Goal: Task Accomplishment & Management: Manage account settings

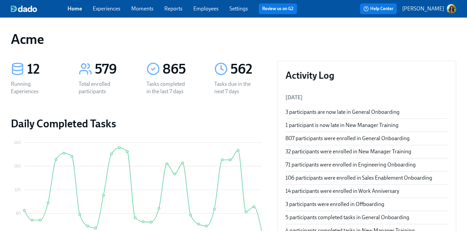
click at [109, 9] on link "Experiences" at bounding box center [107, 8] width 28 height 6
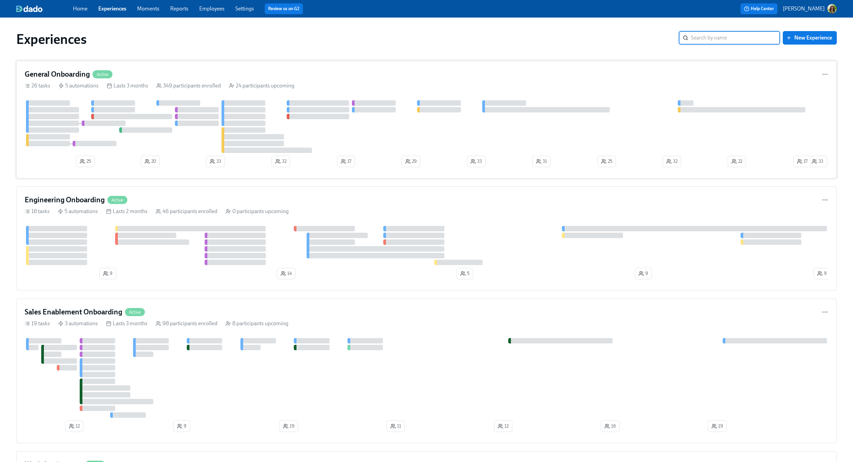
click at [467, 152] on div at bounding box center [416, 126] width 782 height 53
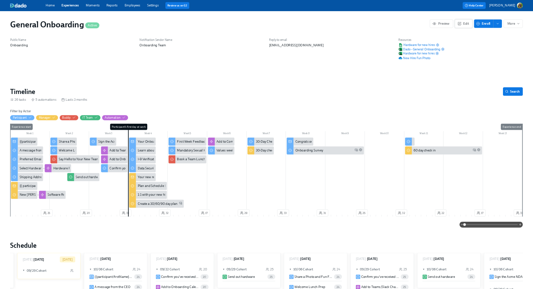
scroll to position [0, 7890]
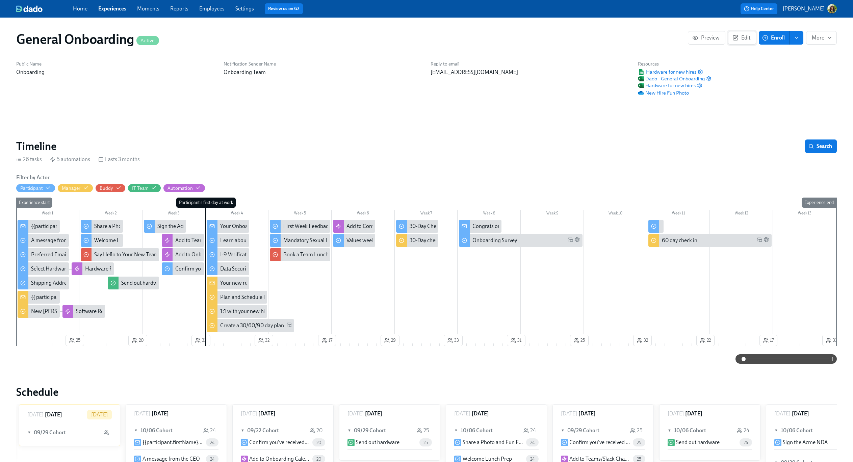
click at [467, 43] on button "Edit" at bounding box center [742, 38] width 28 height 14
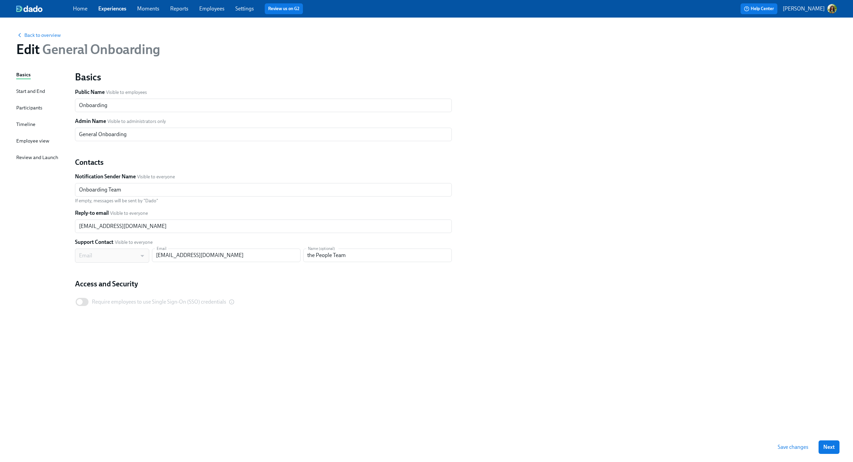
click at [26, 124] on div "Timeline" at bounding box center [25, 124] width 19 height 7
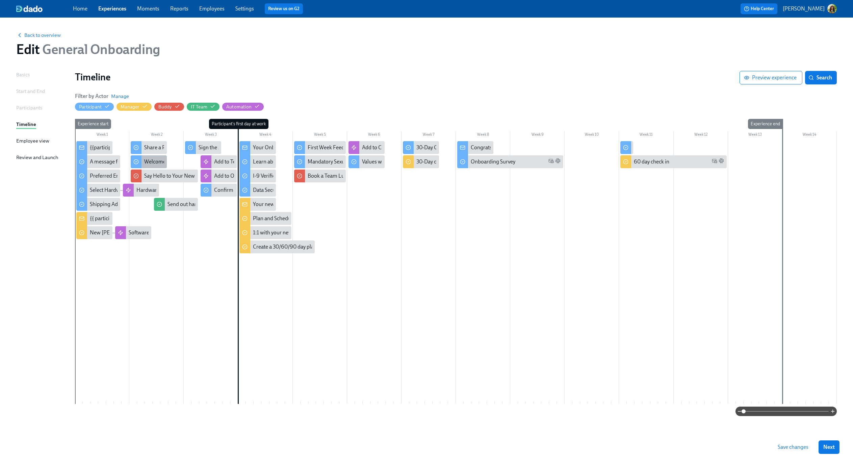
click at [142, 162] on div "Welcome Lunch Prep" at bounding box center [149, 161] width 36 height 13
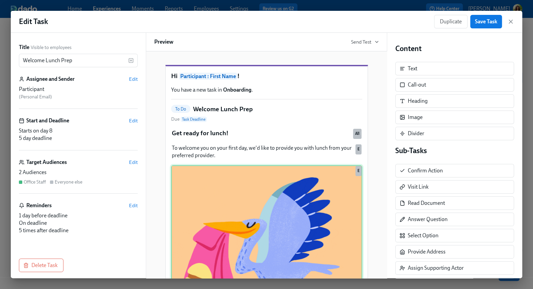
click at [262, 203] on div "Duplicate Delete E" at bounding box center [266, 260] width 191 height 191
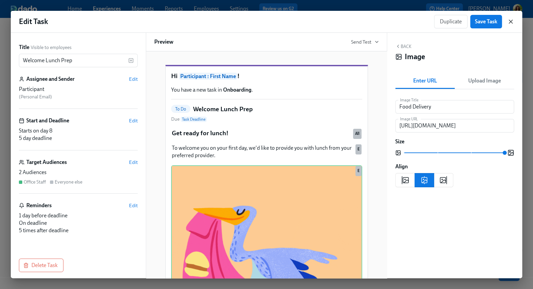
click at [467, 23] on icon "button" at bounding box center [510, 21] width 7 height 7
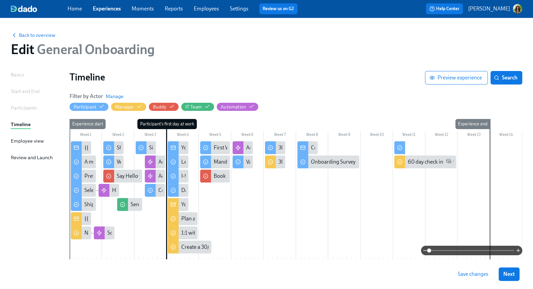
click at [171, 10] on link "Reports" at bounding box center [174, 8] width 18 height 6
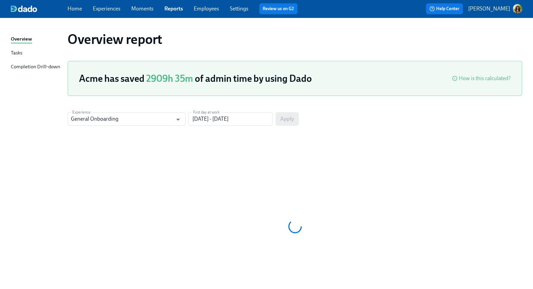
click at [18, 52] on div "Tasks" at bounding box center [16, 53] width 11 height 8
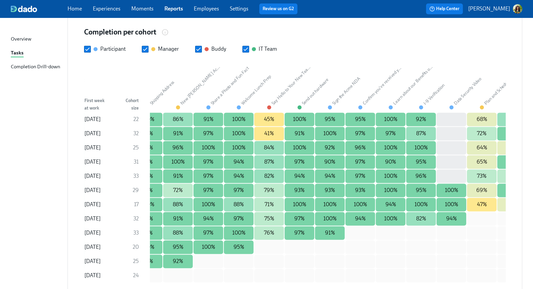
scroll to position [755, 0]
